Goal: Task Accomplishment & Management: Use online tool/utility

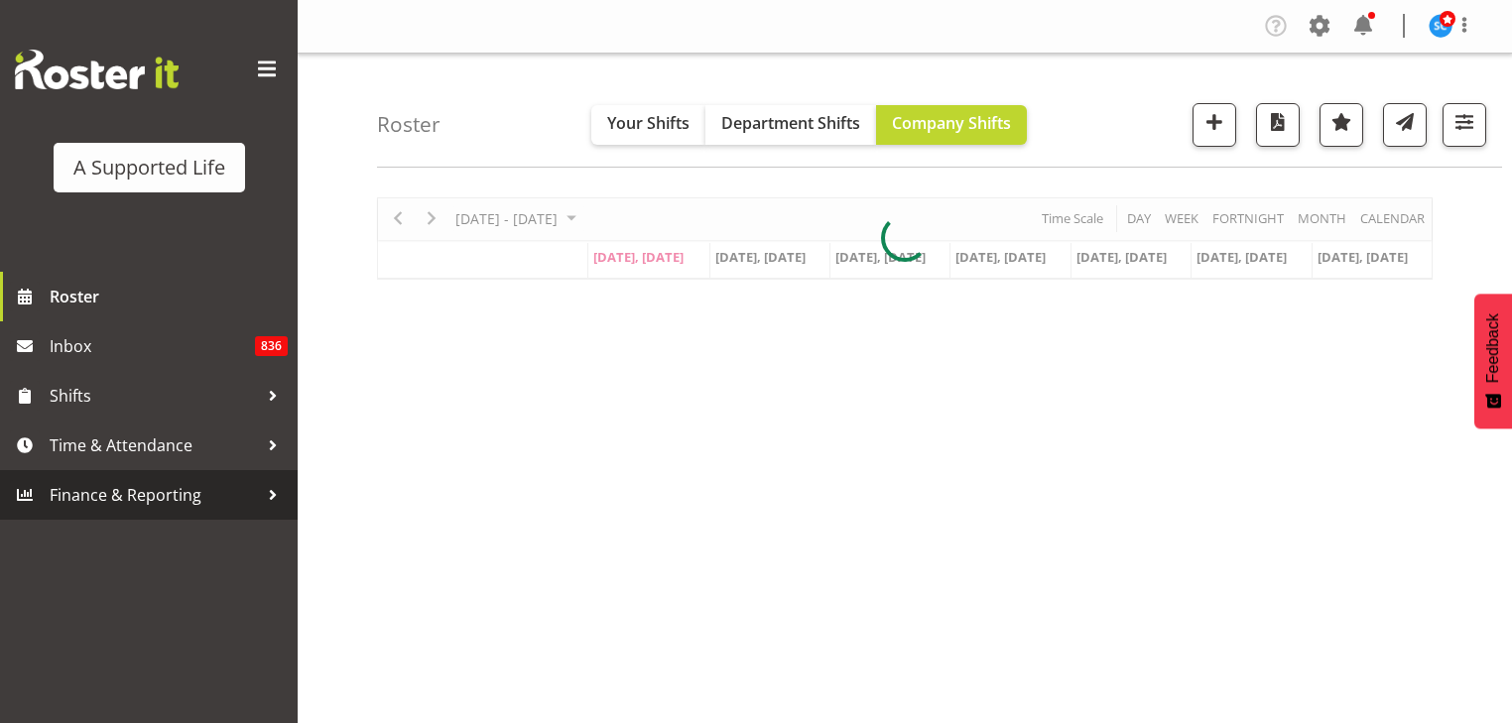
click at [148, 496] on span "Finance & Reporting" at bounding box center [154, 495] width 208 height 30
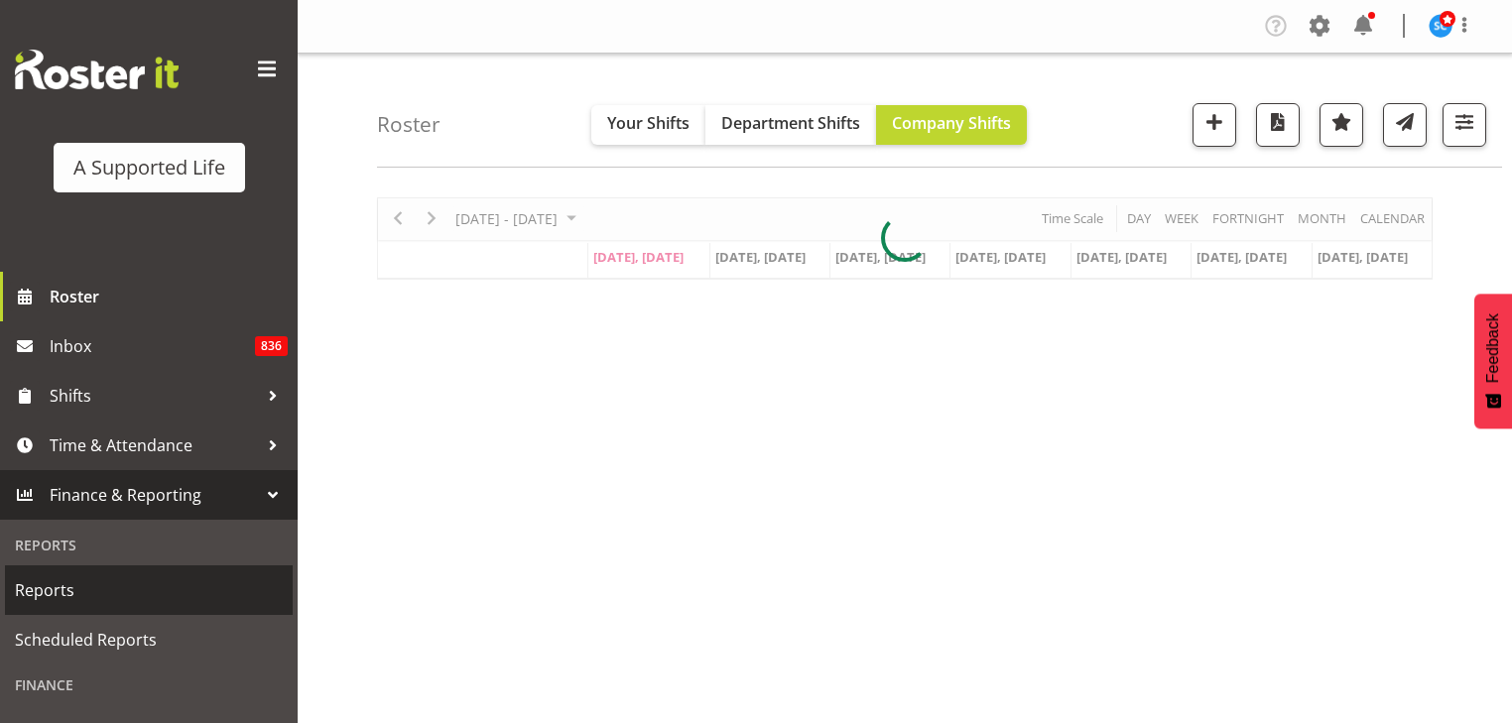
click at [67, 580] on span "Reports" at bounding box center [149, 591] width 268 height 30
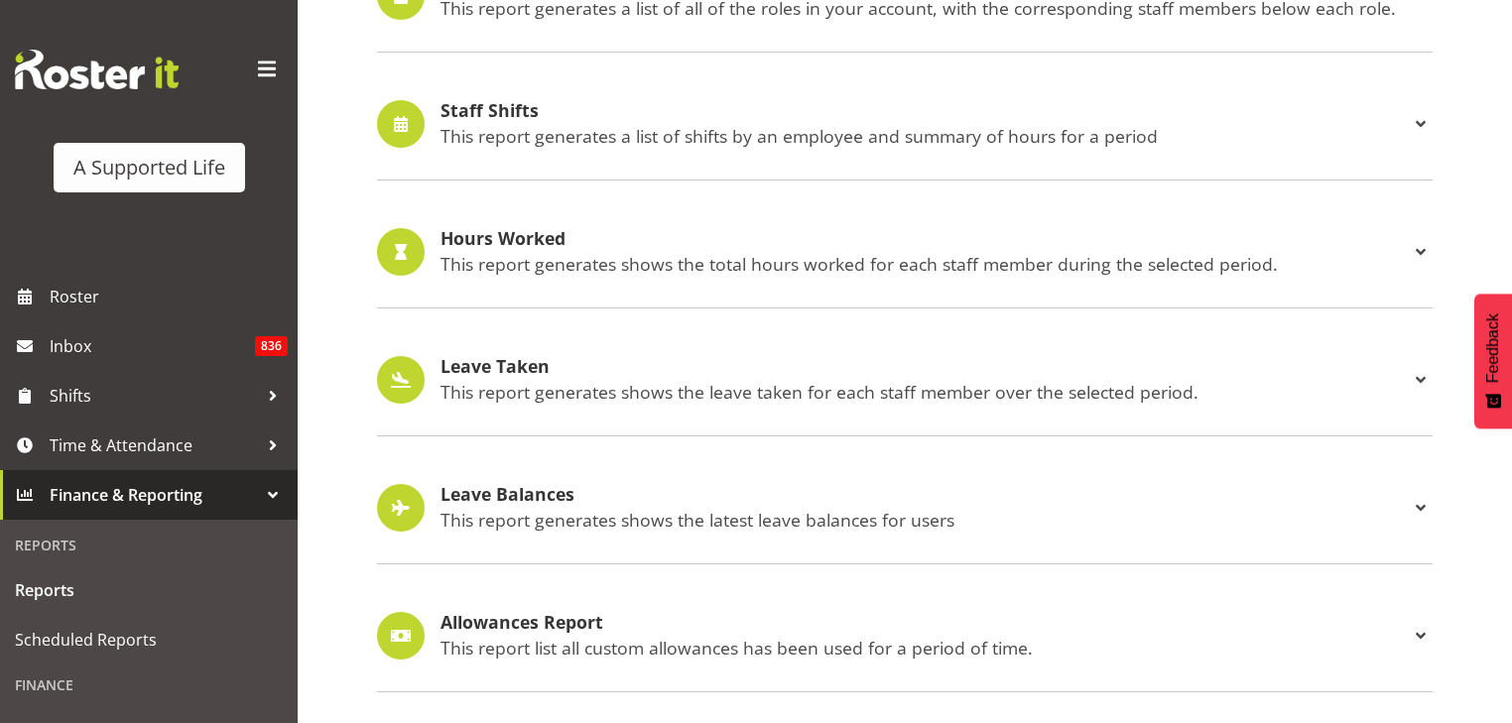
scroll to position [1782, 0]
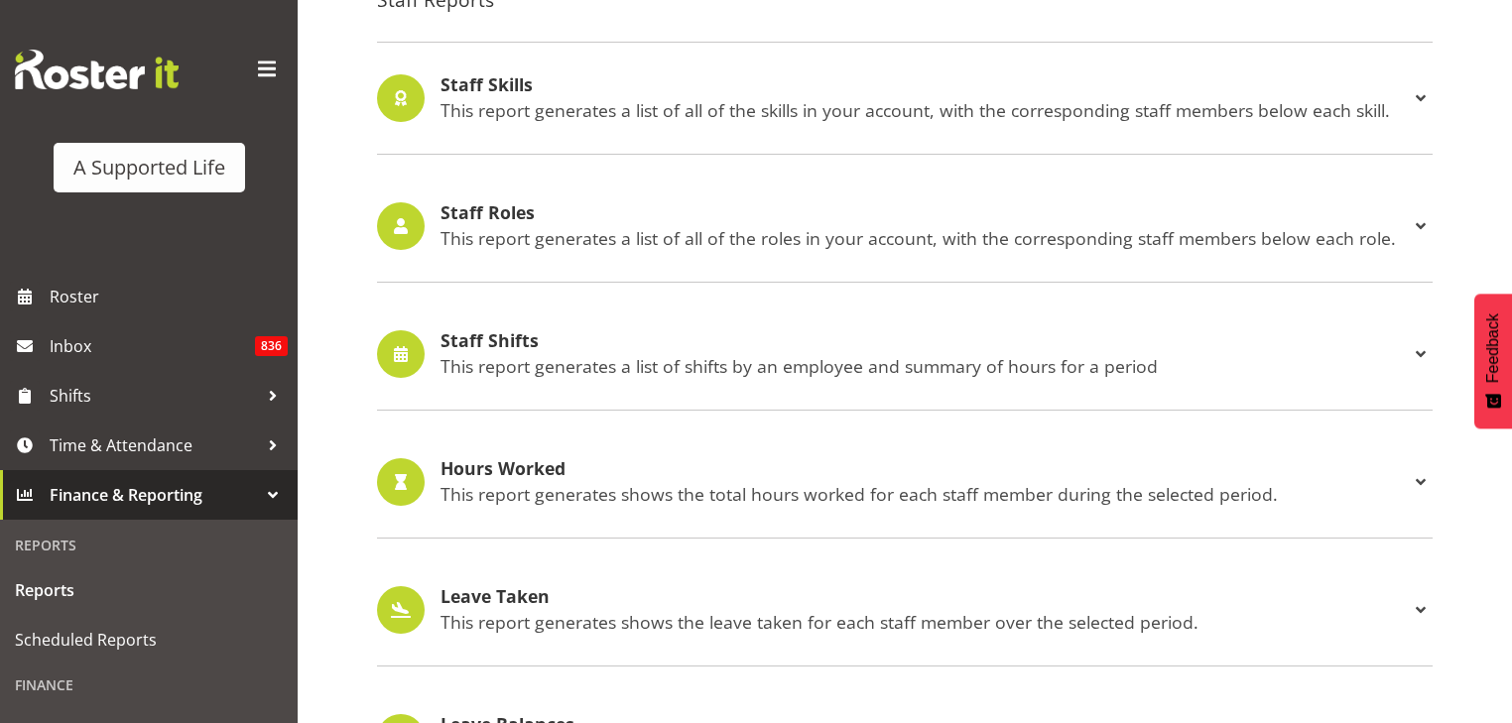
click at [591, 365] on p "This report generates a list of shifts by an employee and summary of hours for …" at bounding box center [925, 366] width 969 height 22
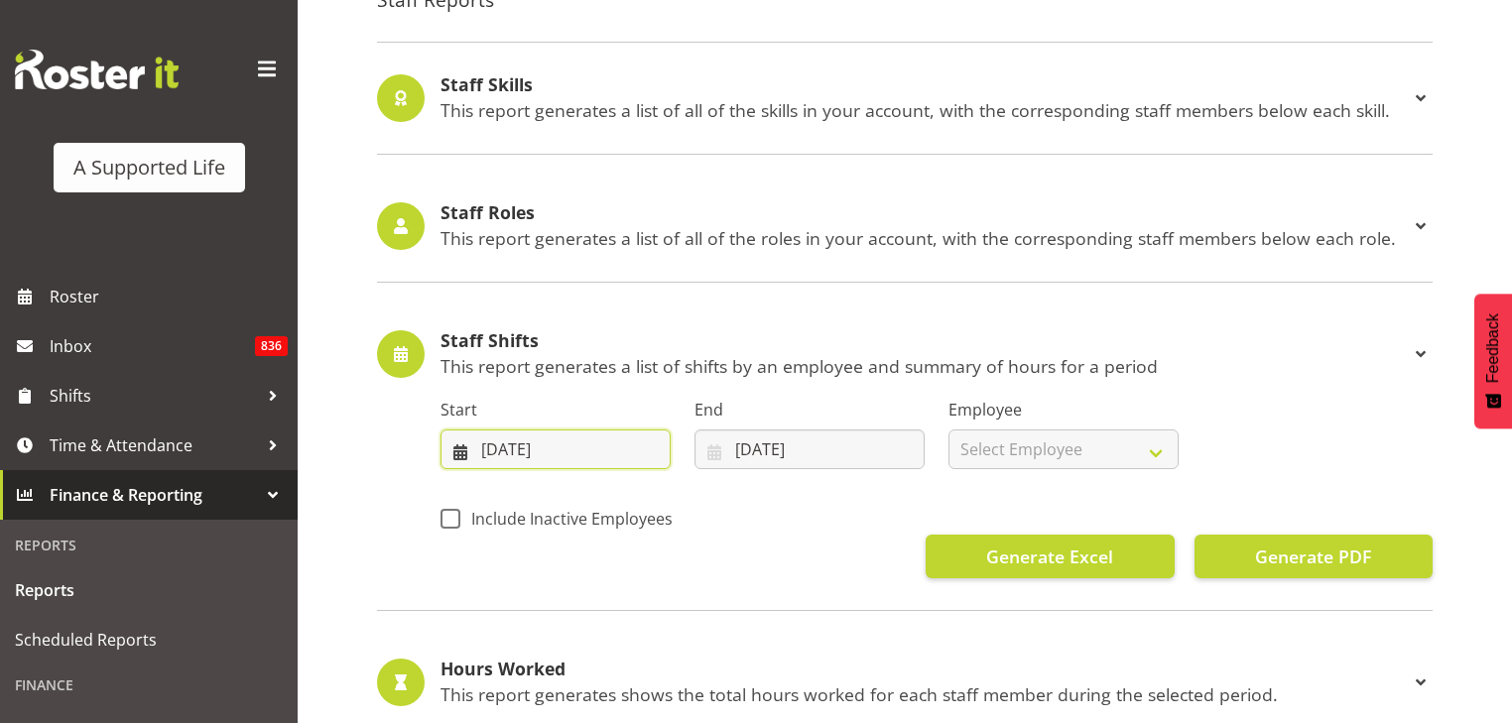
click at [563, 454] on input "18/08/2025" at bounding box center [556, 450] width 230 height 40
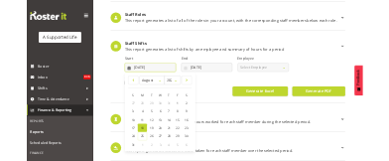
scroll to position [1941, 0]
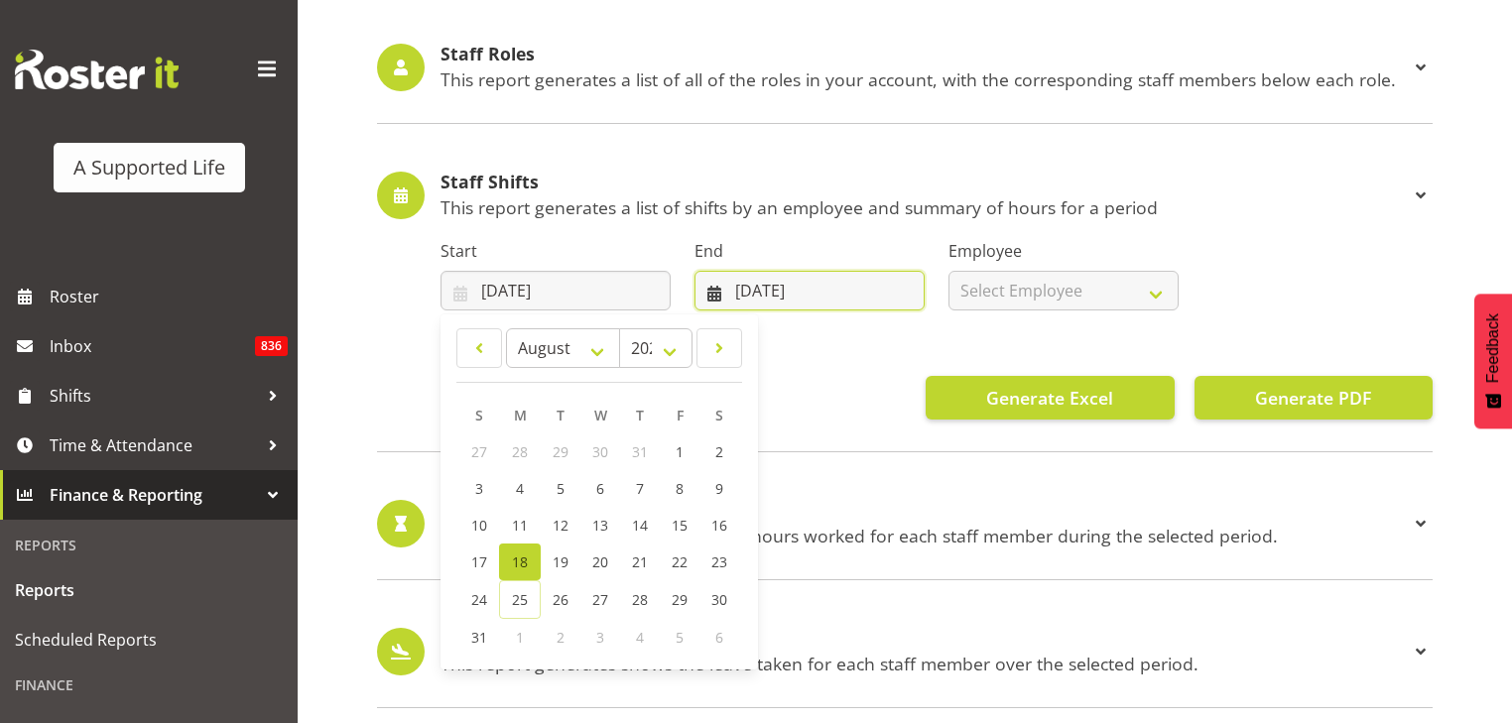
click at [748, 296] on input "[DATE]" at bounding box center [810, 291] width 230 height 40
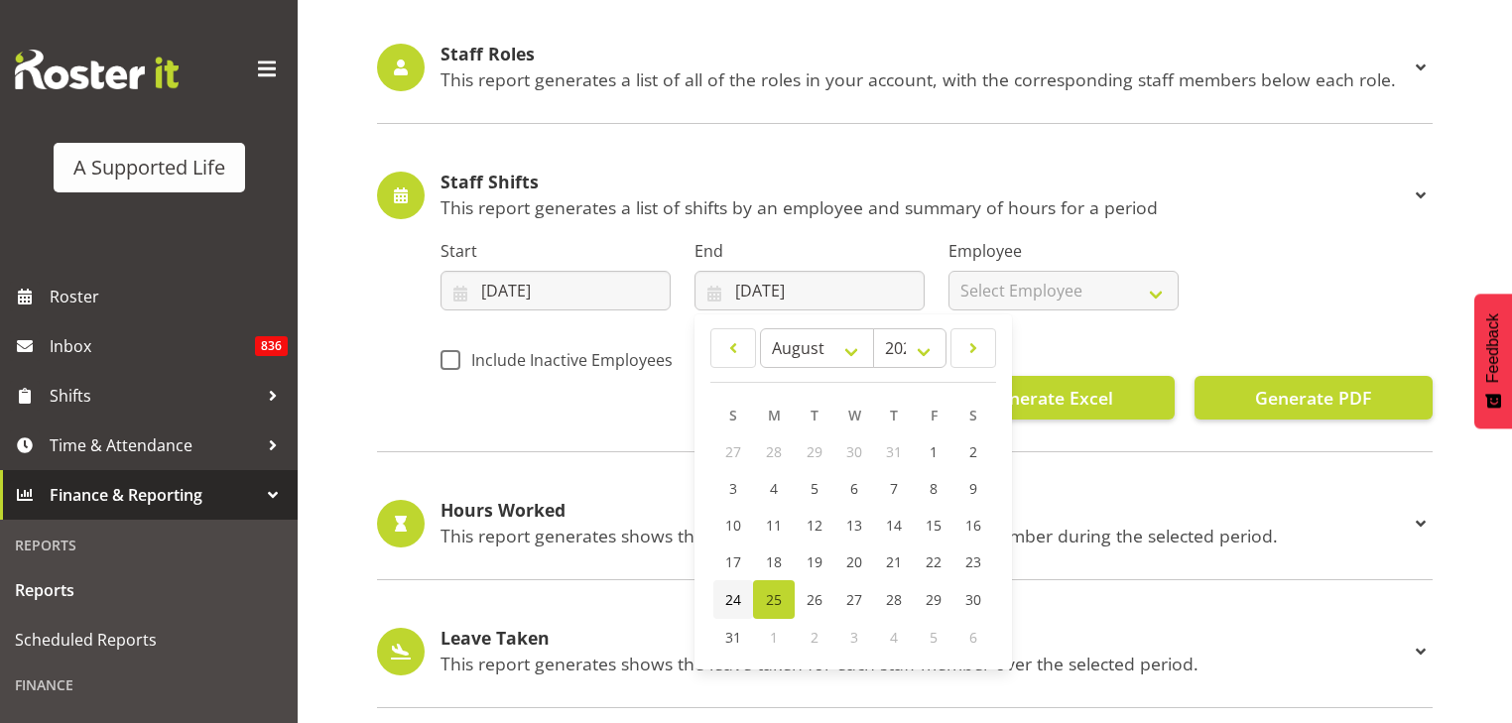
click at [735, 603] on span "24" at bounding box center [733, 599] width 16 height 19
type input "24/08/2025"
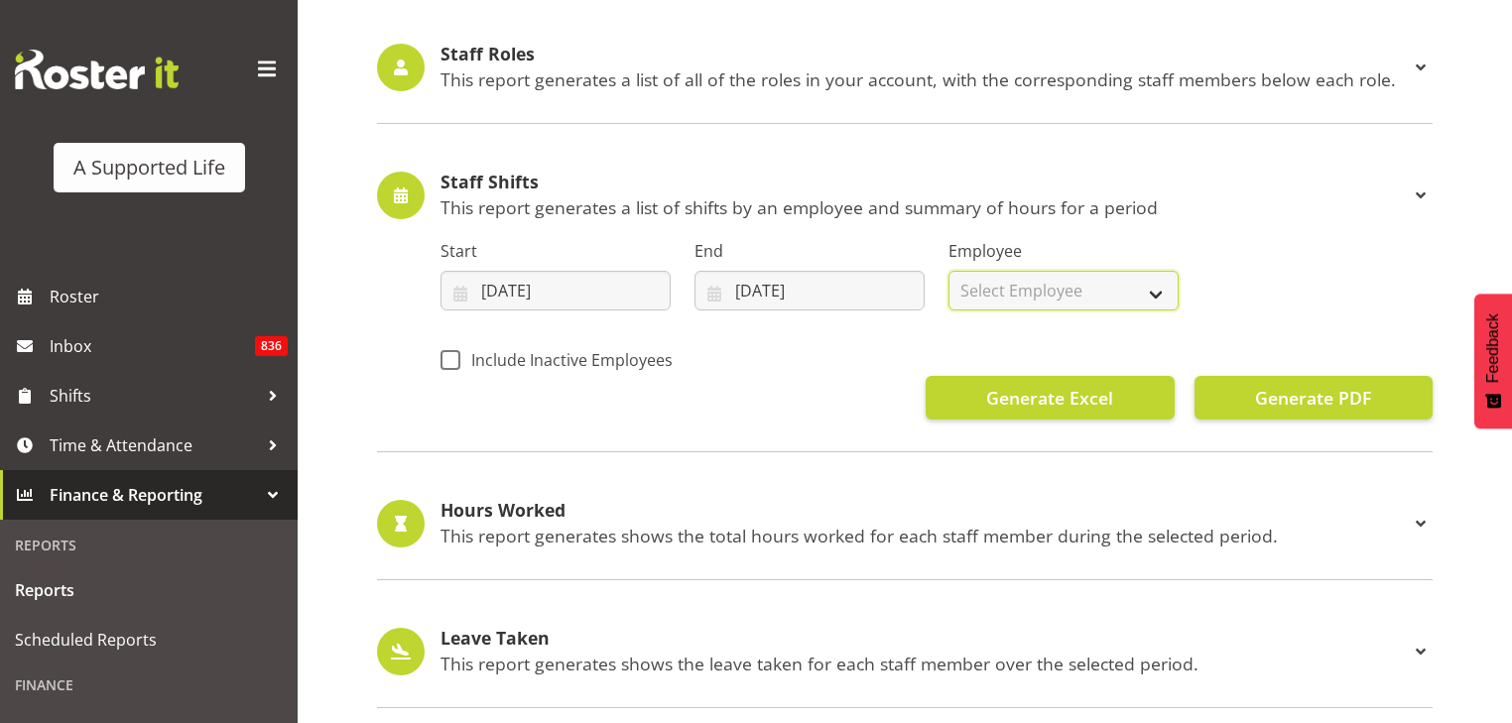
click at [1084, 282] on select "Select Employee All Employees Abbie Davies Alejandro Sada Prendes Alex Espinoza…" at bounding box center [1064, 291] width 230 height 40
click at [949, 271] on select "Select Employee All Employees Abbie Davies Alejandro Sada Prendes Alex Espinoza…" at bounding box center [1064, 291] width 230 height 40
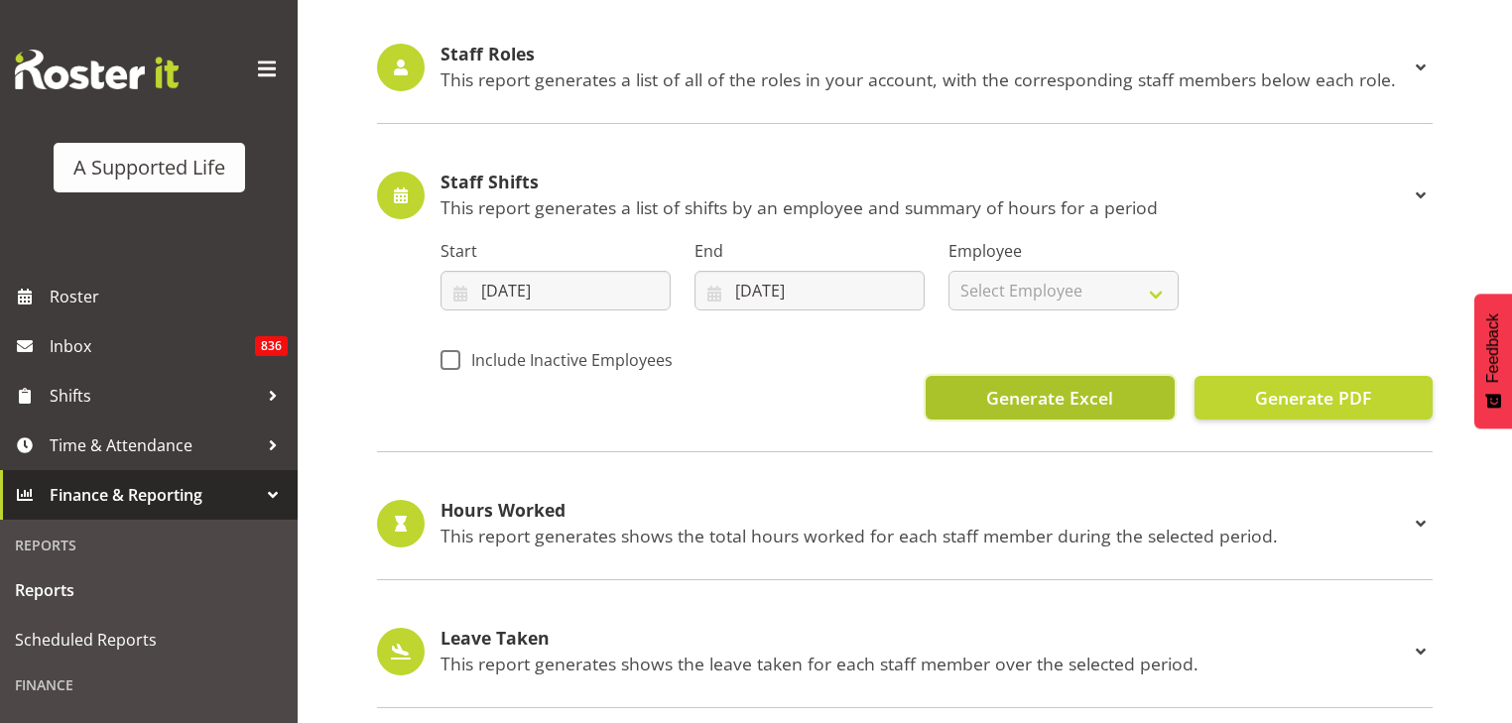
select select
click at [1057, 398] on span "Generate Excel" at bounding box center [1049, 398] width 127 height 26
click at [764, 322] on div "Start 18/08/2025 January February March April May June July August September Oc…" at bounding box center [937, 315] width 992 height 208
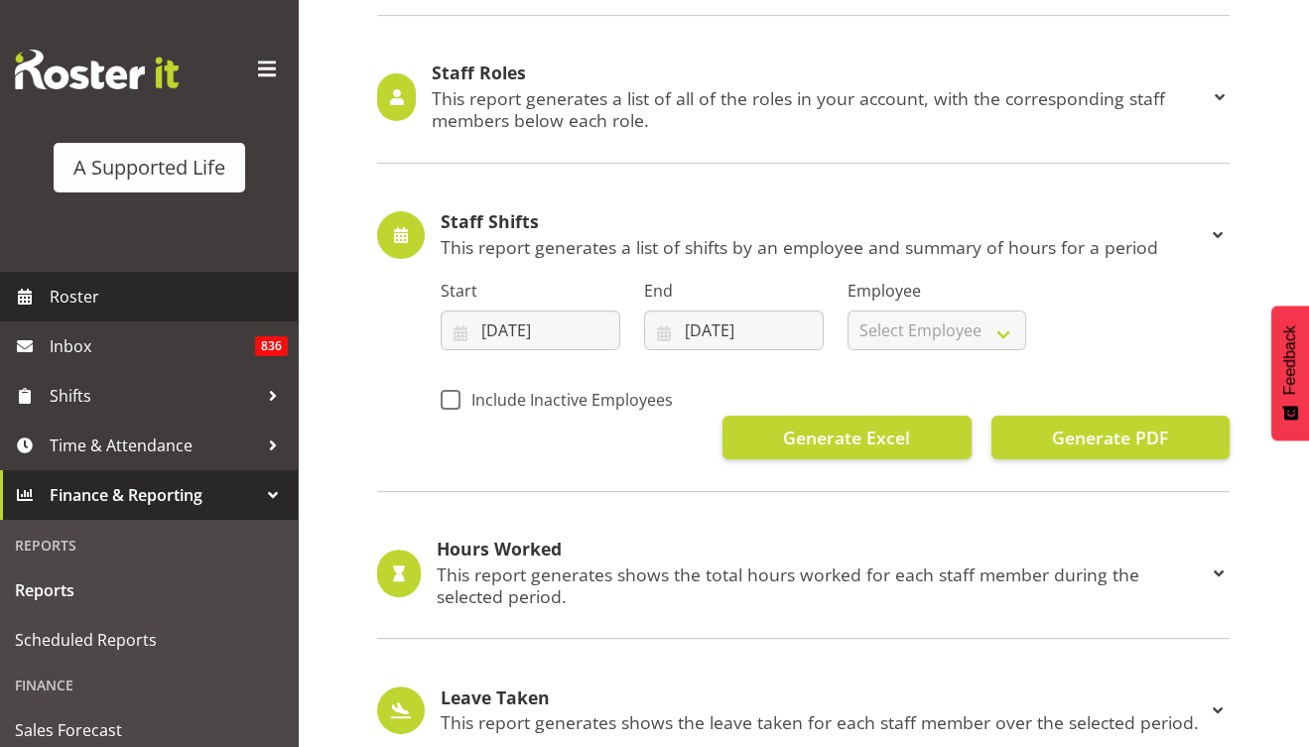
click at [93, 304] on span "Roster" at bounding box center [169, 297] width 238 height 30
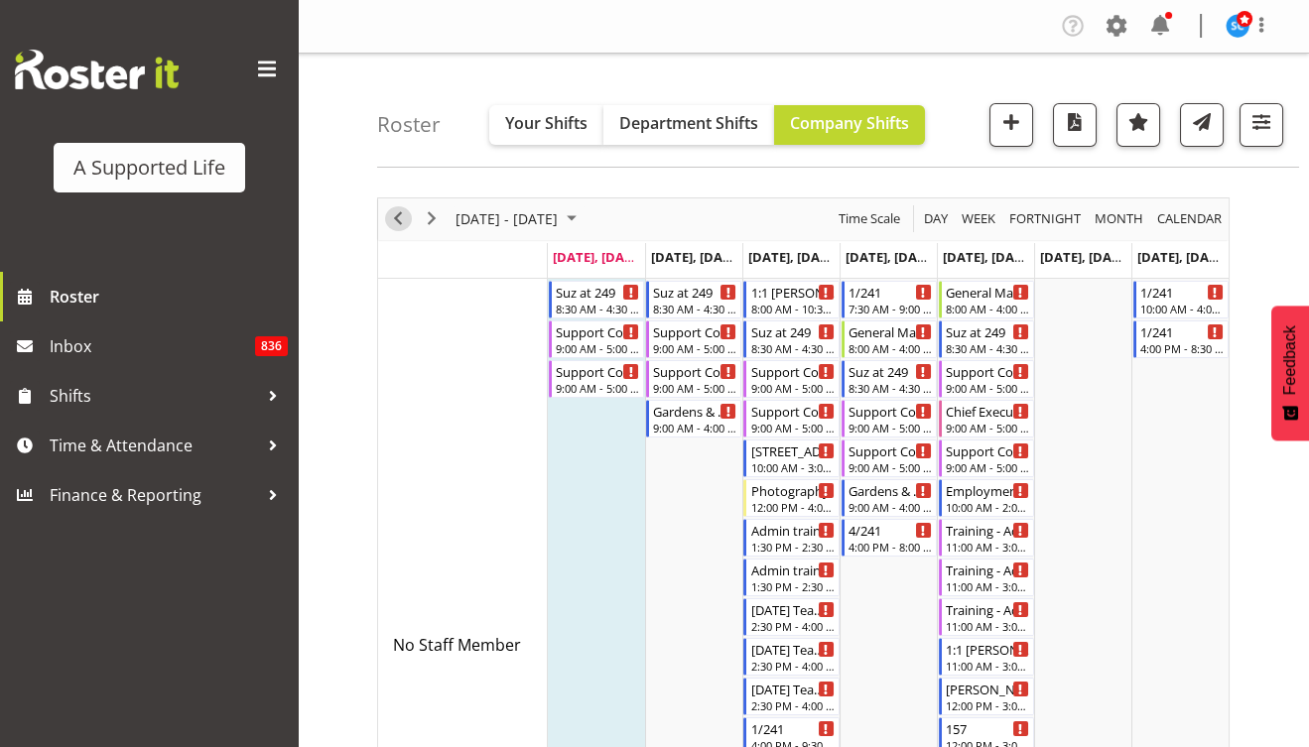
click at [405, 225] on span "Previous" at bounding box center [398, 218] width 24 height 25
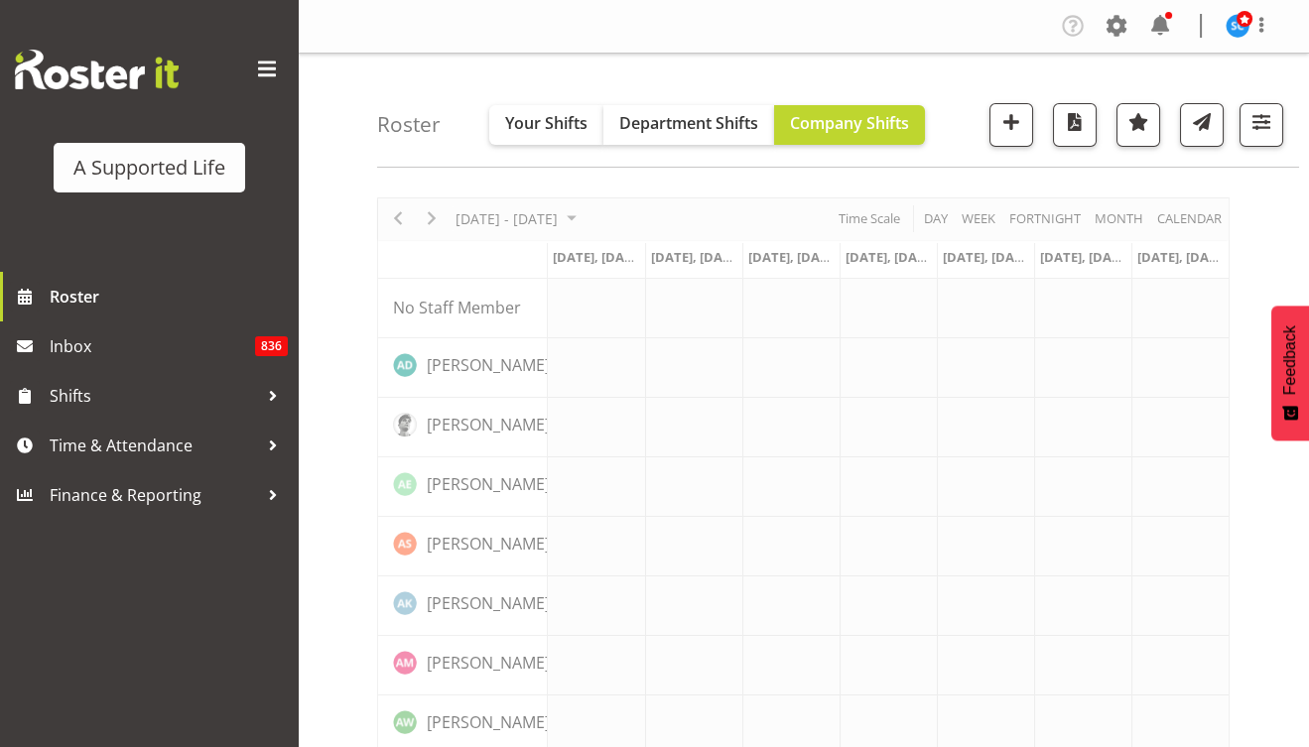
click at [267, 72] on span at bounding box center [267, 70] width 32 height 32
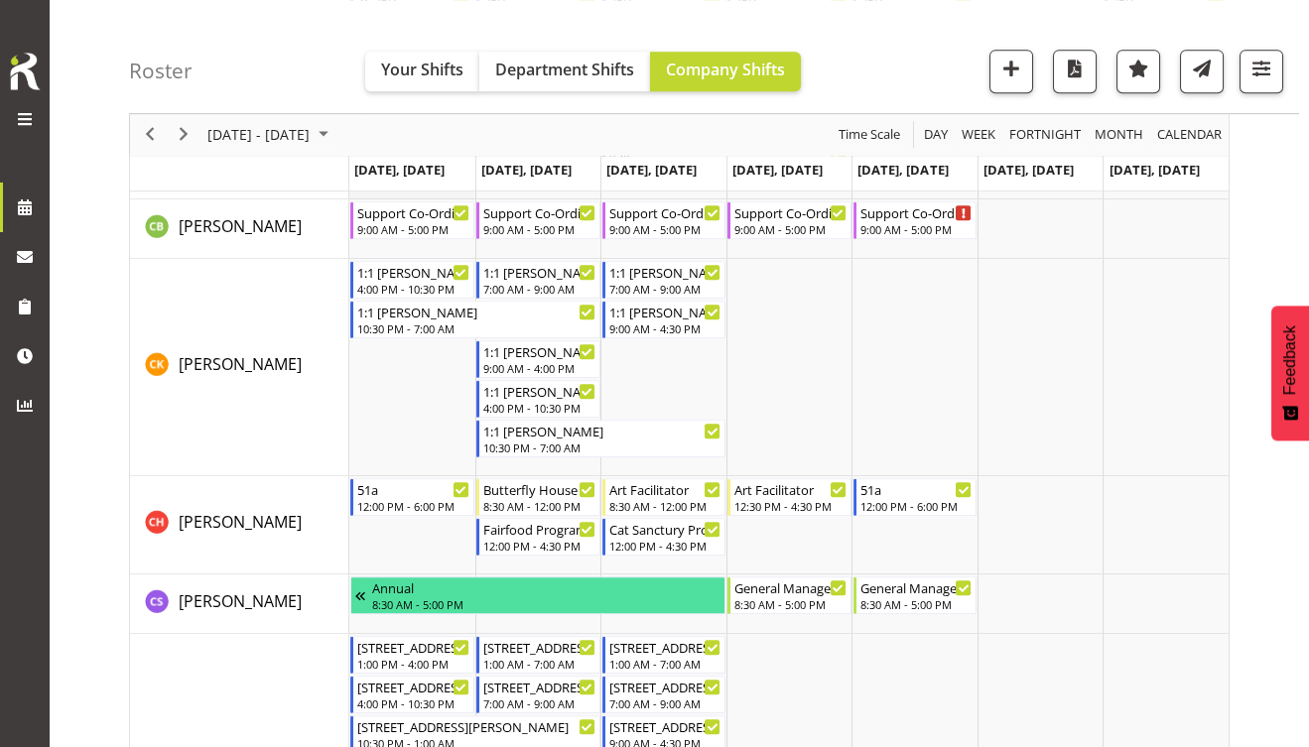
scroll to position [2858, 0]
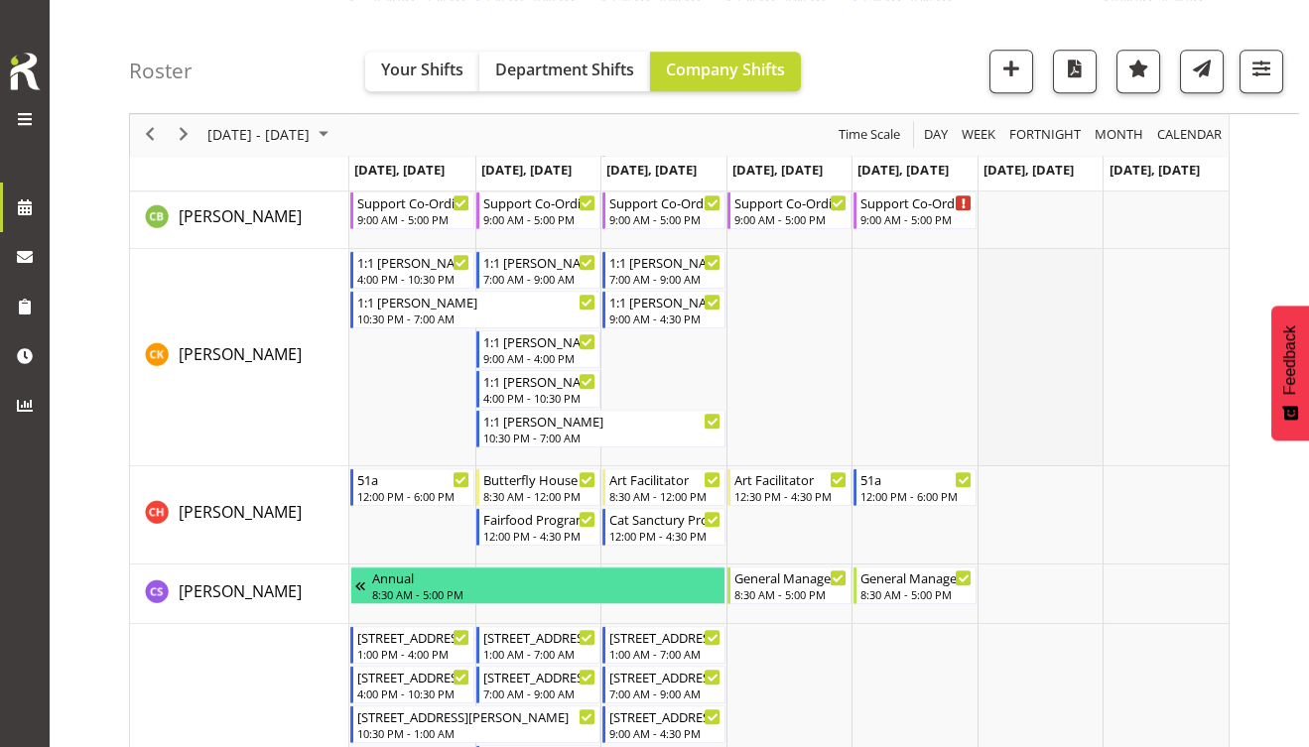
click at [1035, 374] on td "Timeline Week of August 18, 2025" at bounding box center [1041, 357] width 126 height 217
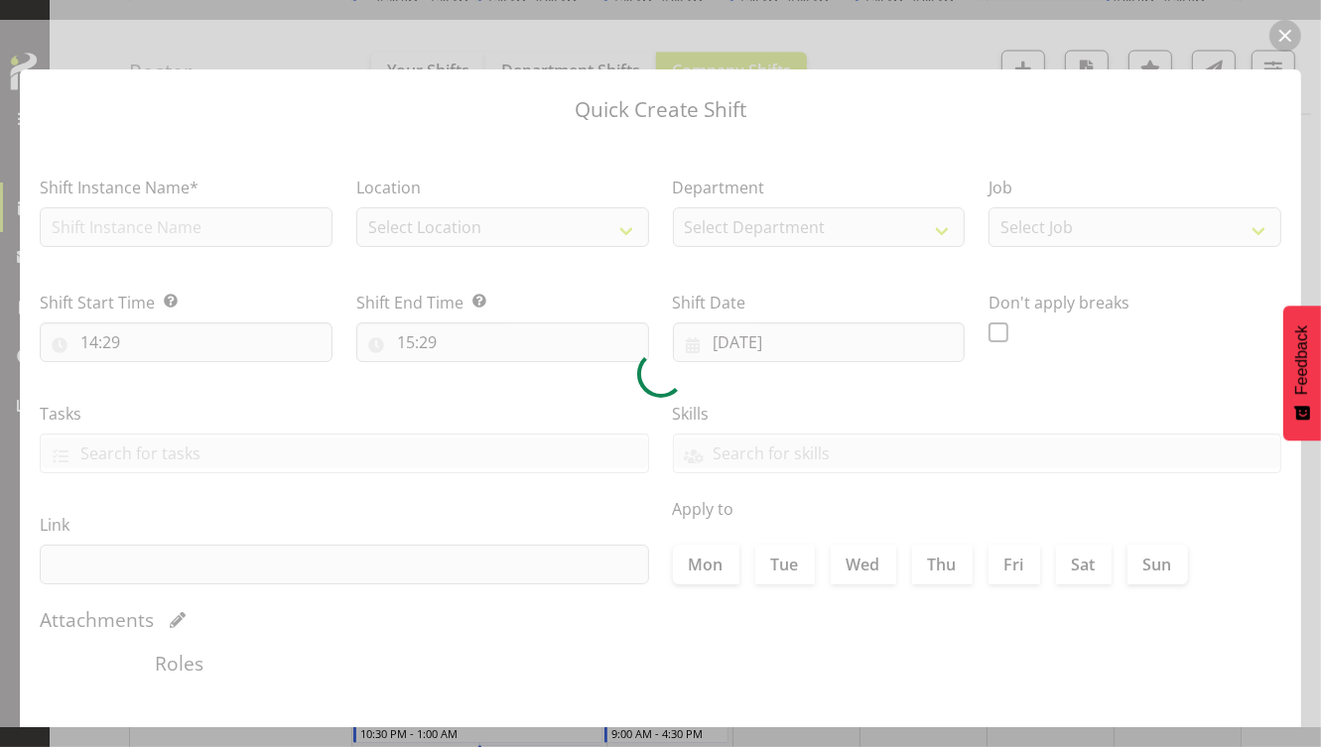
type input "[DATE]"
checkbox input "true"
click at [1288, 29] on div at bounding box center [660, 374] width 1321 height 708
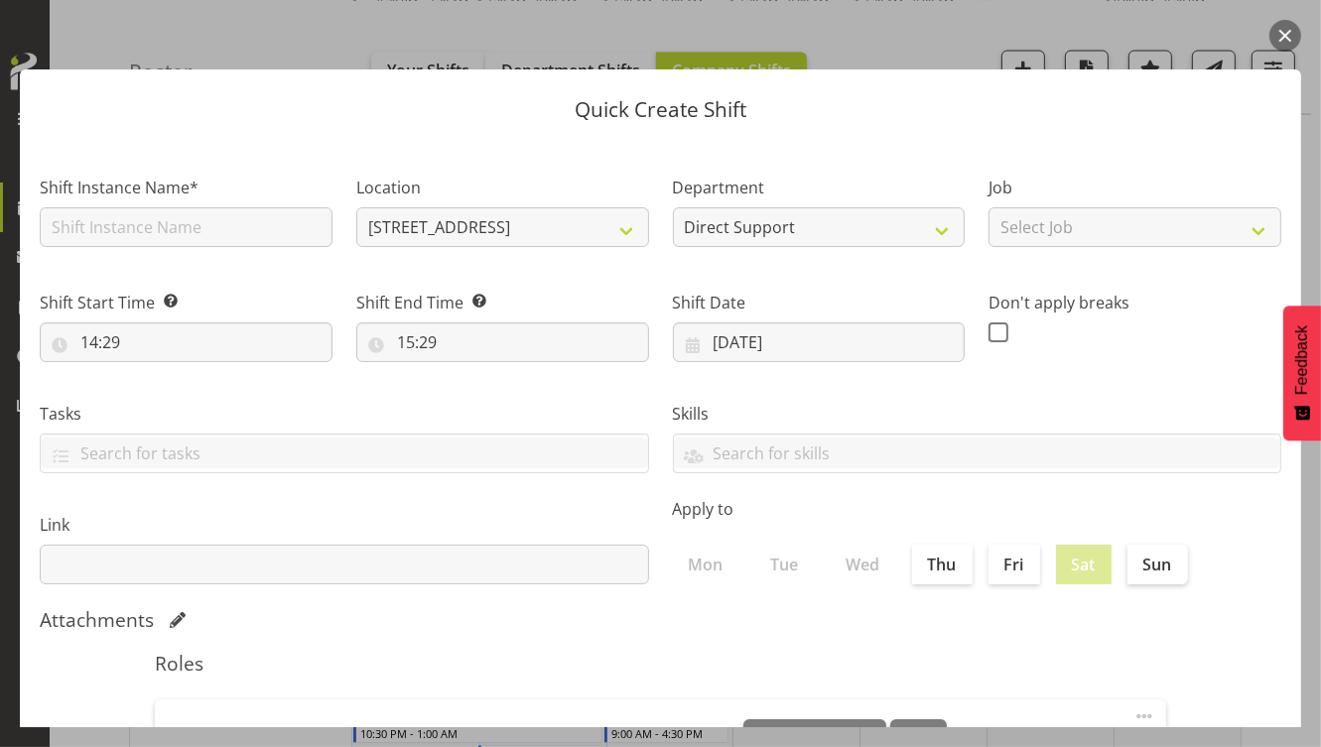
click at [1283, 42] on button "button" at bounding box center [1285, 36] width 32 height 32
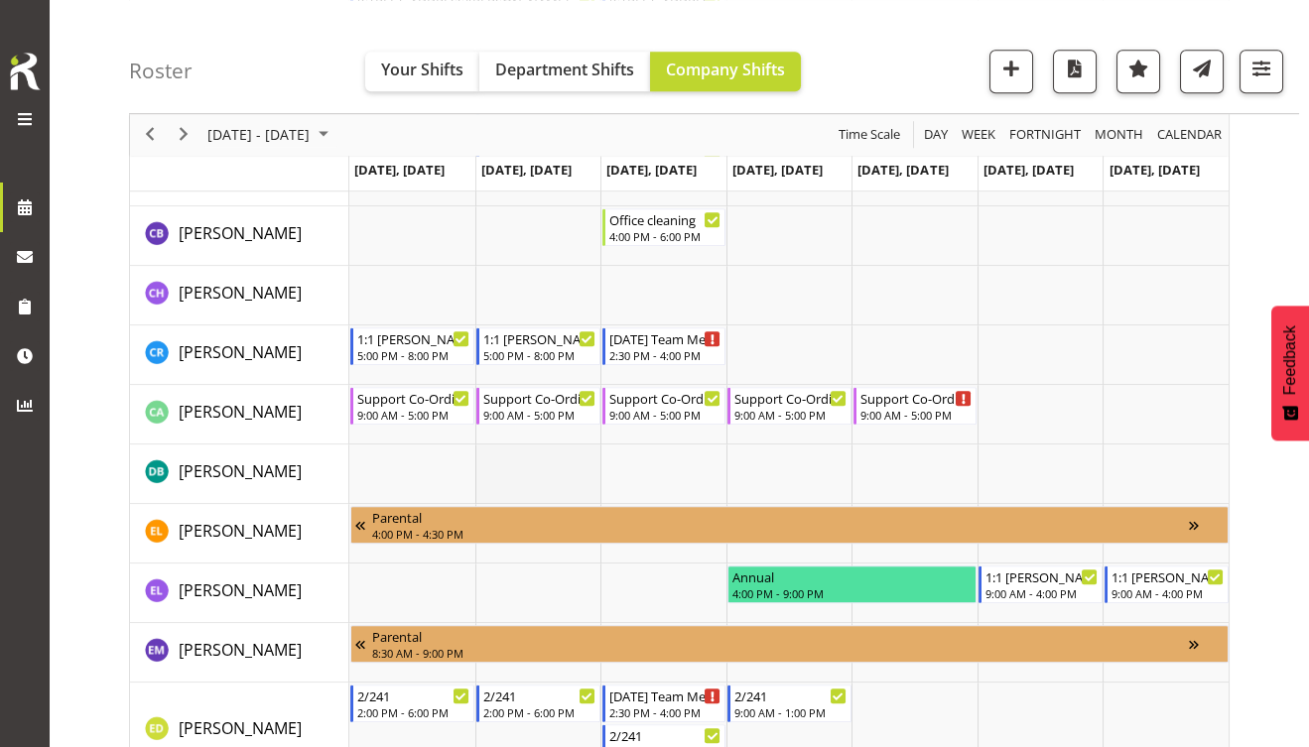
scroll to position [3652, 0]
